Goal: Task Accomplishment & Management: Use online tool/utility

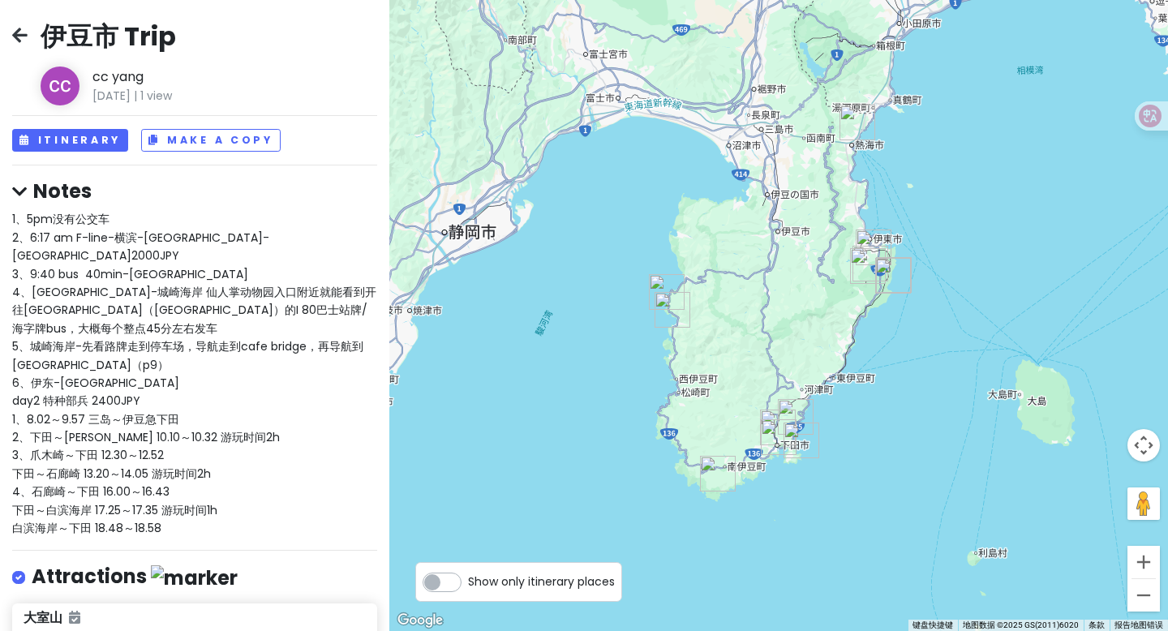
click at [19, 37] on icon at bounding box center [19, 34] width 15 height 13
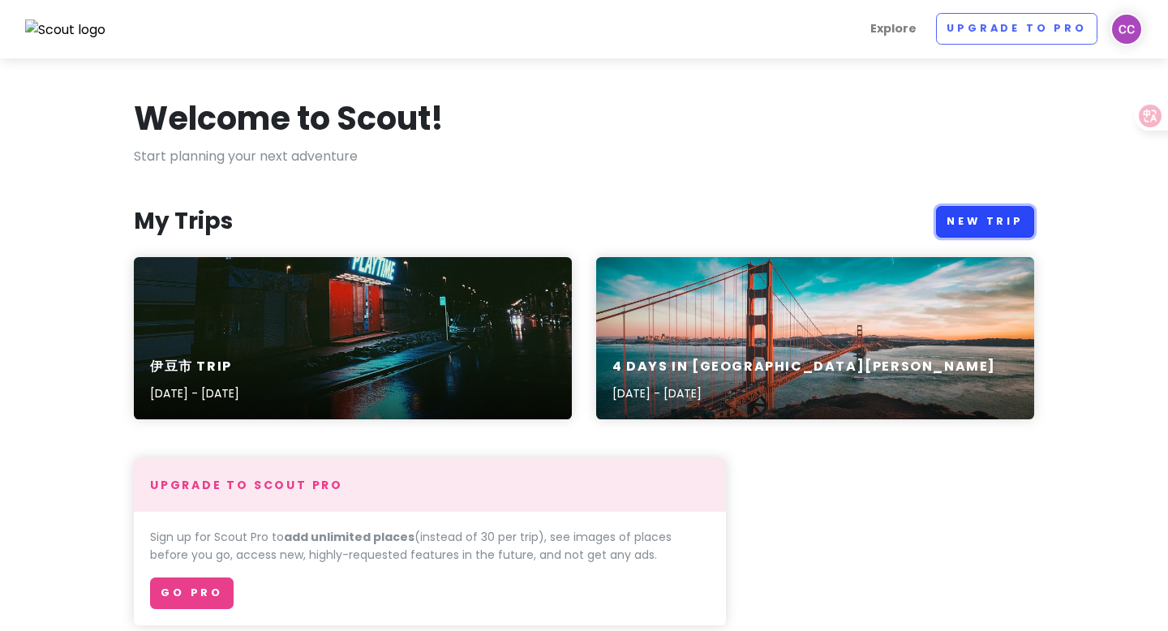
click at [966, 226] on link "New Trip" at bounding box center [985, 222] width 98 height 32
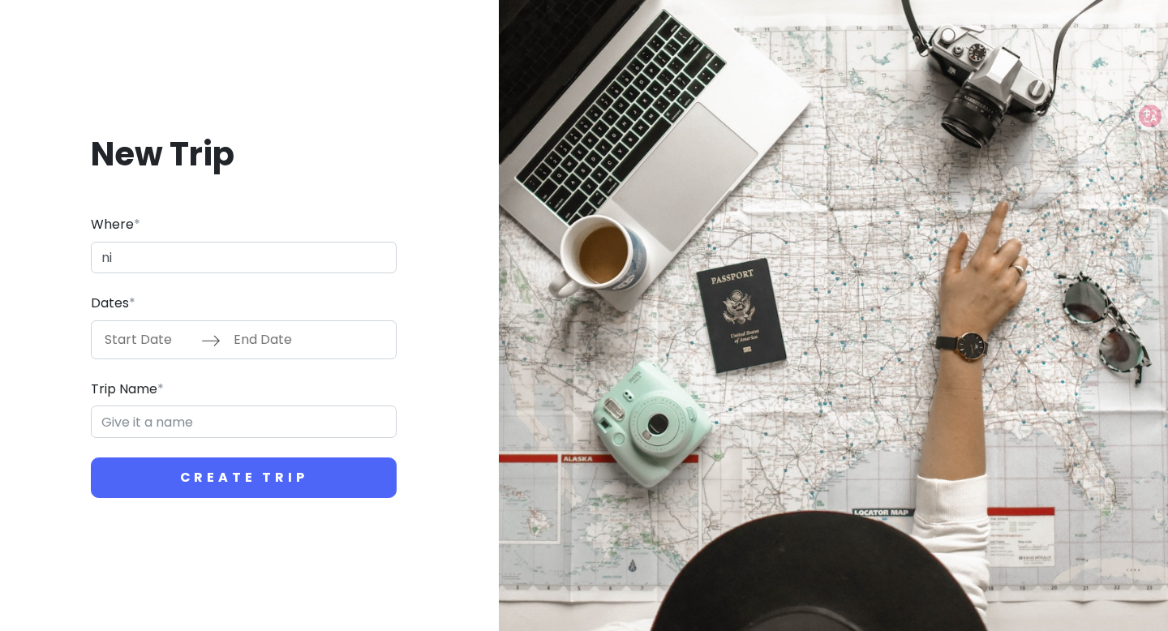
type input "n"
type input "m"
click at [203, 264] on input "nikko" at bounding box center [244, 258] width 306 height 32
type input "[PERSON_NAME]"
click at [150, 334] on input "Start Date" at bounding box center [148, 339] width 105 height 37
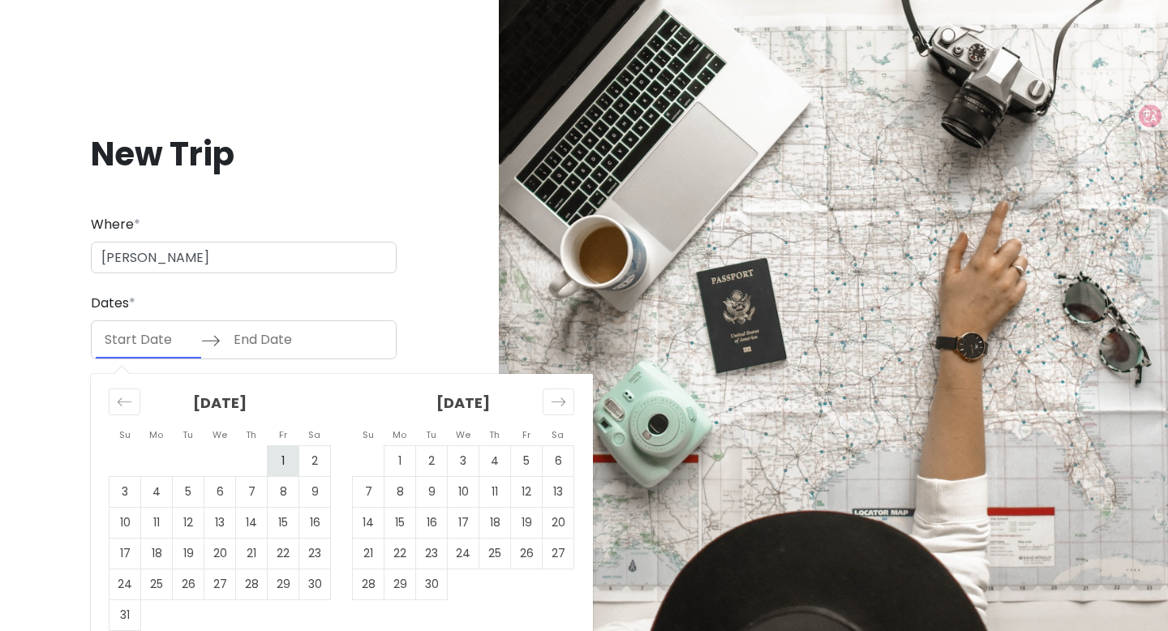
scroll to position [19, 0]
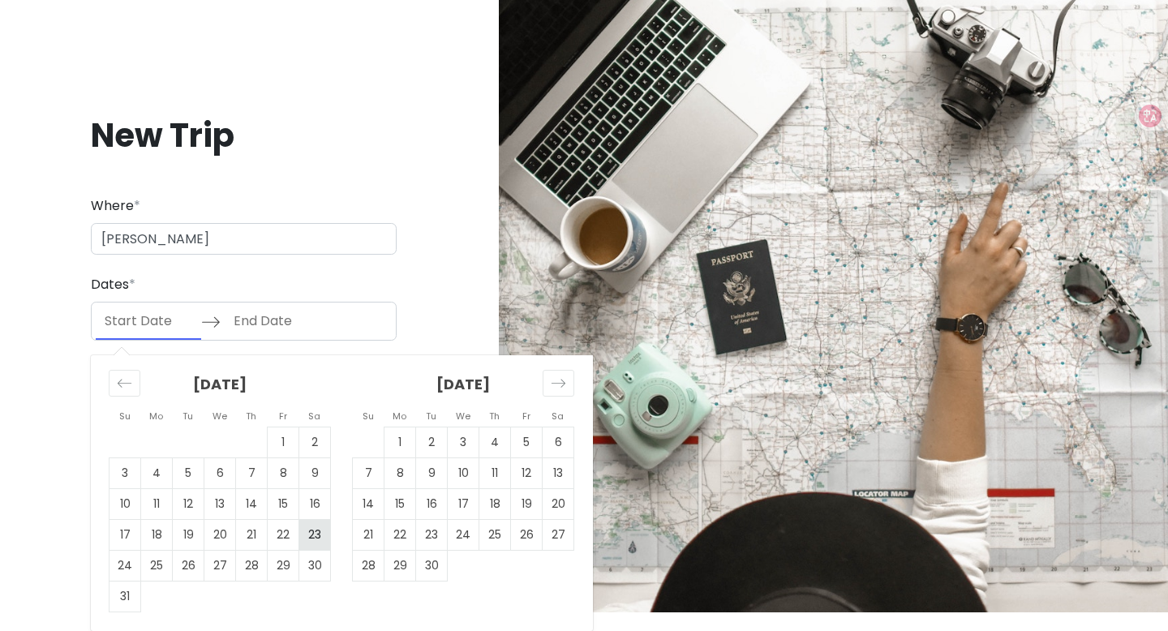
click at [312, 535] on td "23" at bounding box center [315, 534] width 32 height 31
type input "[DATE]"
click at [129, 565] on td "24" at bounding box center [126, 565] width 32 height 31
type input "[DATE]"
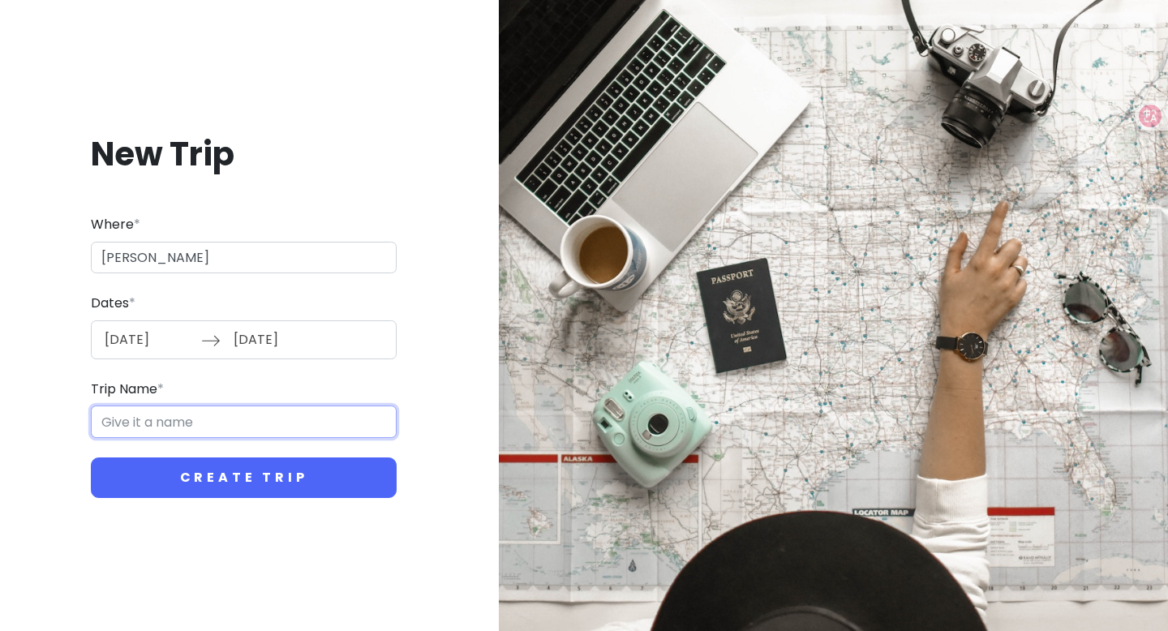
click at [249, 421] on input "Trip Name *" at bounding box center [244, 422] width 306 height 32
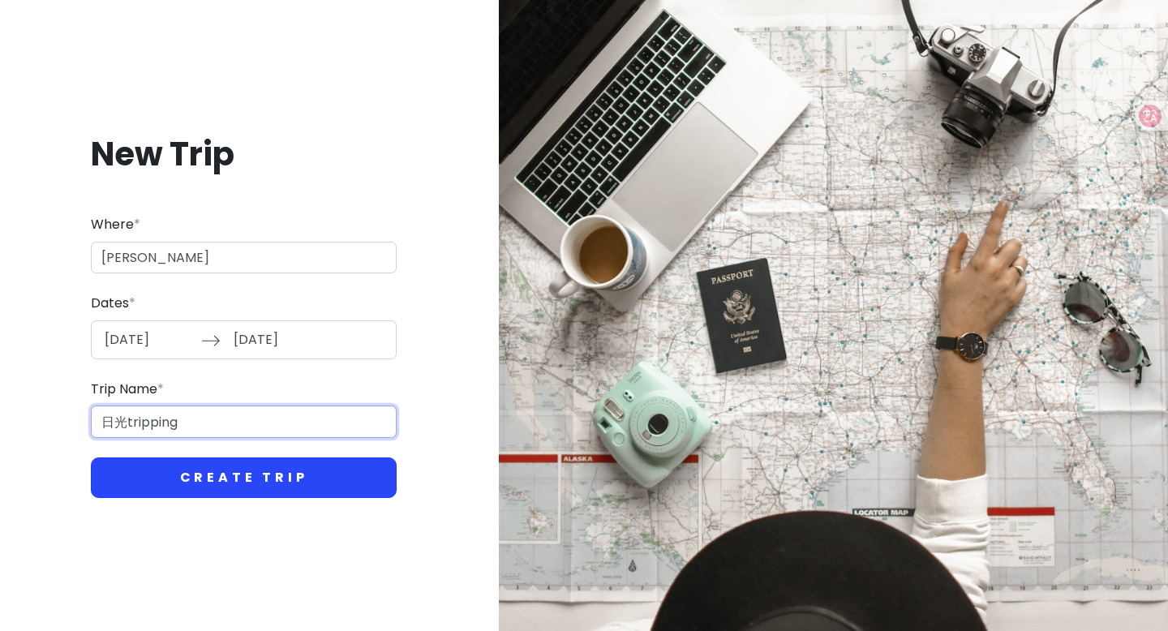
type input "日光tripping"
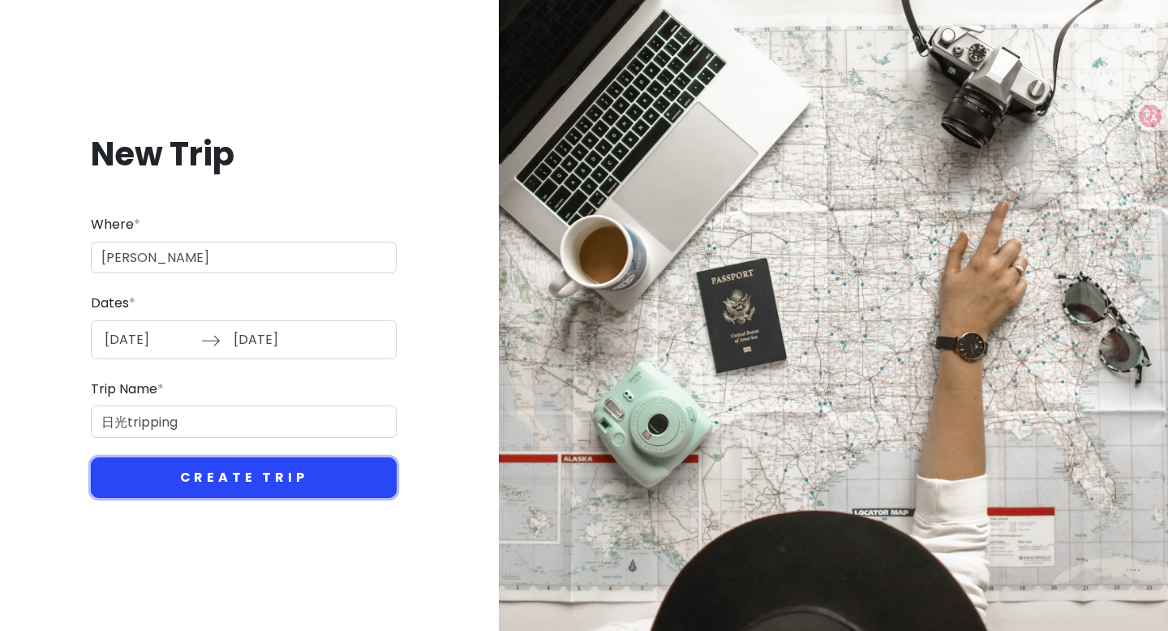
click at [258, 468] on button "Create Trip" at bounding box center [244, 478] width 306 height 41
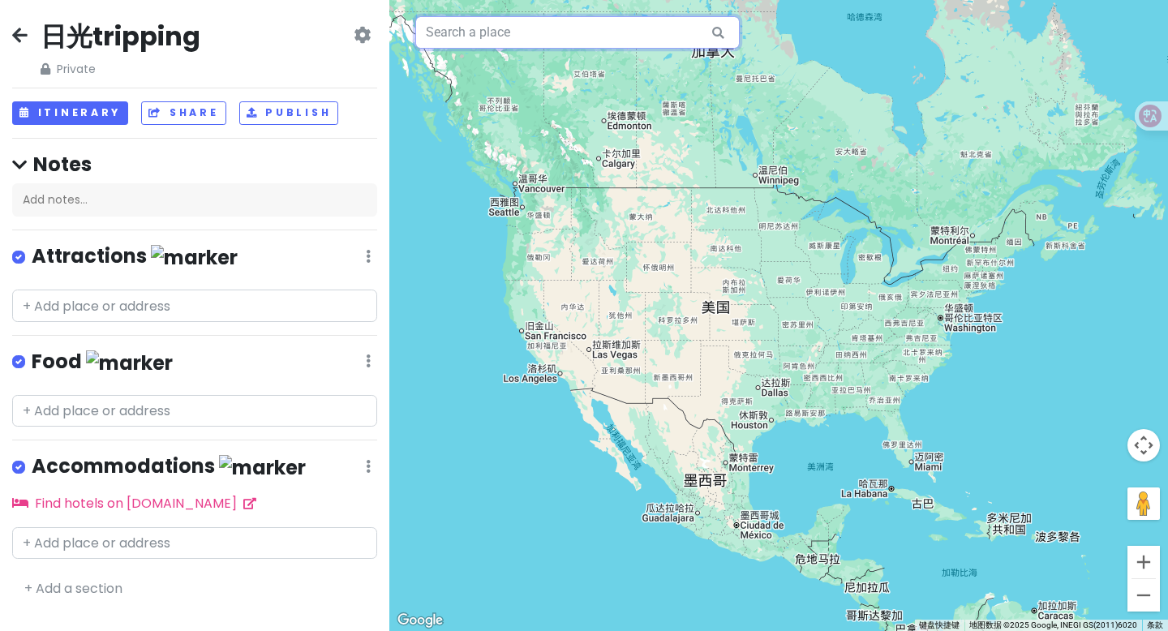
click at [543, 40] on input "text" at bounding box center [577, 32] width 325 height 32
paste input "🚶华严瀑布"
click at [534, 36] on input "🚶华严瀑布" at bounding box center [577, 32] width 325 height 32
click at [444, 31] on input "🚶华严瀑布" at bounding box center [577, 32] width 325 height 32
click at [509, 34] on input "华严瀑布" at bounding box center [577, 32] width 325 height 32
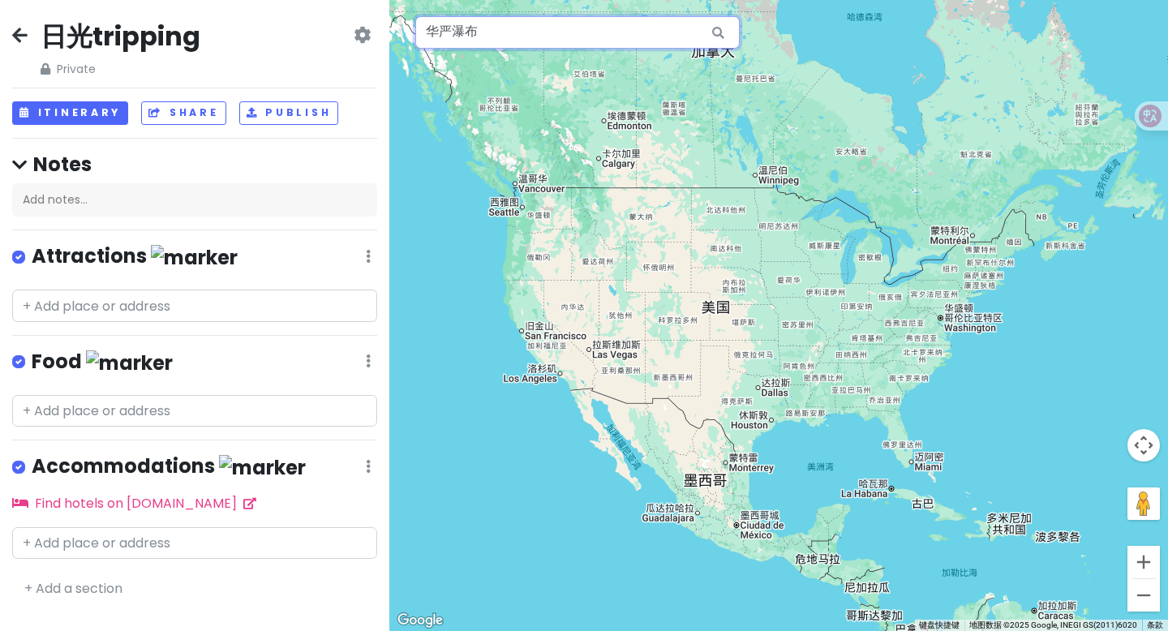
type input "华严瀑布"
click at [720, 30] on icon at bounding box center [718, 32] width 37 height 33
click at [620, 18] on input "华严瀑布" at bounding box center [577, 32] width 325 height 32
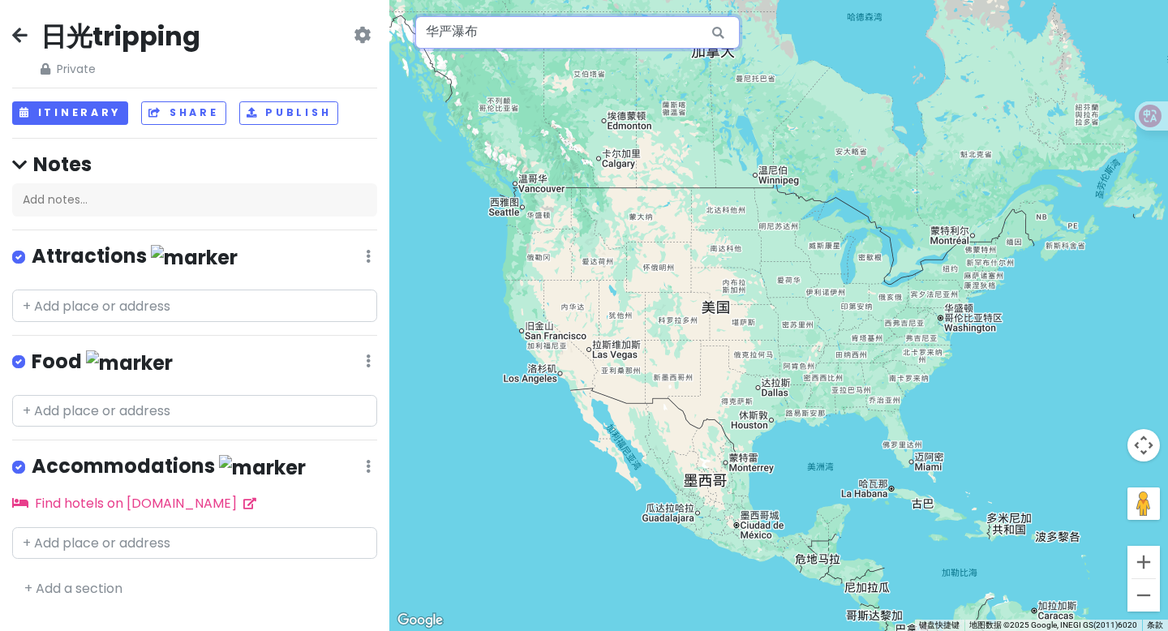
click at [620, 18] on input "华严瀑布" at bounding box center [577, 32] width 325 height 32
